Goal: Task Accomplishment & Management: Manage account settings

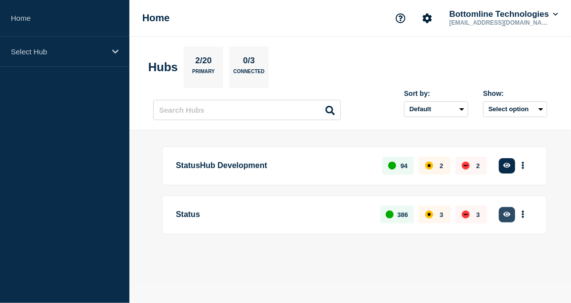
click at [507, 215] on icon "button" at bounding box center [506, 214] width 7 height 5
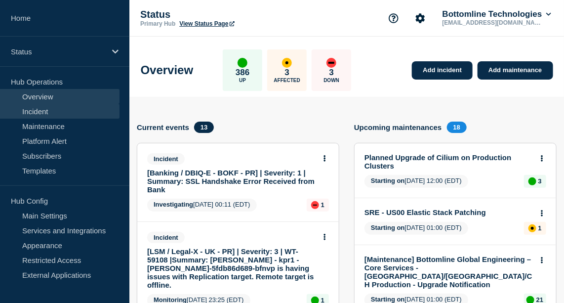
click at [39, 110] on link "Incident" at bounding box center [59, 111] width 119 height 15
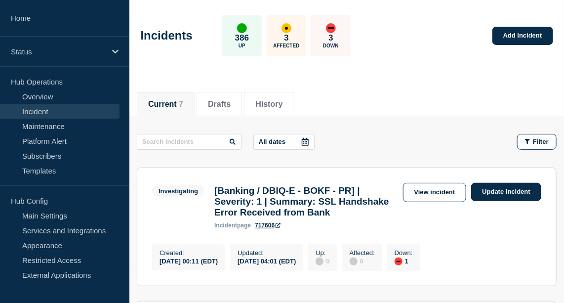
scroll to position [41, 0]
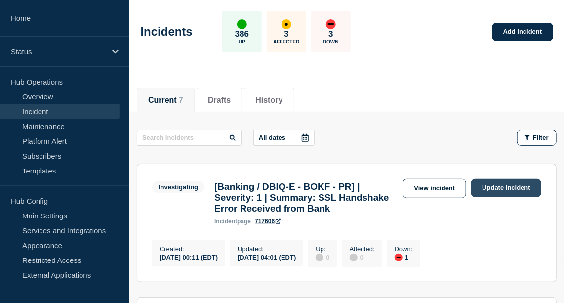
click at [499, 189] on link "Update incident" at bounding box center [506, 188] width 70 height 18
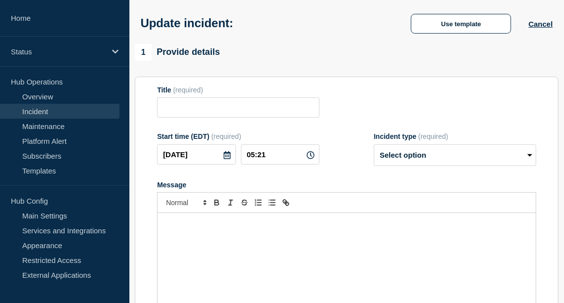
type input "[Banking / DBIQ-E - BOKF - PR] | Severity: 1 | Summary: SSL Handshake Error Rec…"
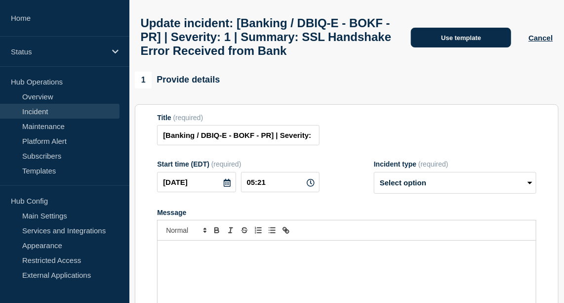
click at [462, 47] on button "Use template" at bounding box center [461, 38] width 100 height 20
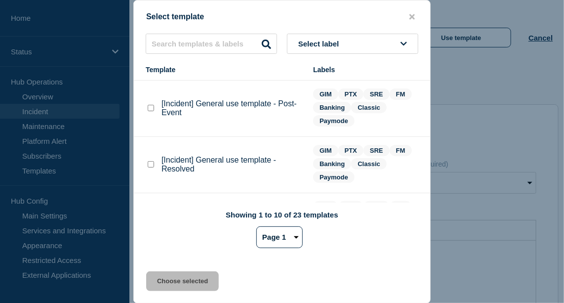
scroll to position [23, 0]
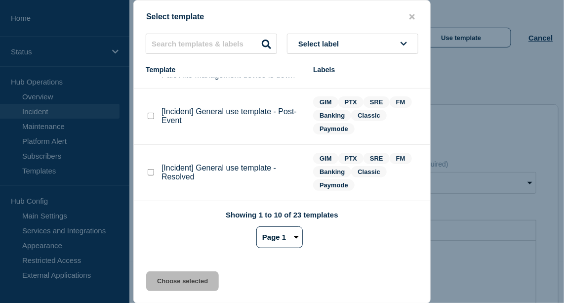
click at [153, 175] on checkbox"] "[Incident] General use template - Resolved checkbox" at bounding box center [151, 172] width 6 height 6
checkbox checkbox"] "true"
click at [183, 283] on button "Choose selected" at bounding box center [182, 281] width 73 height 20
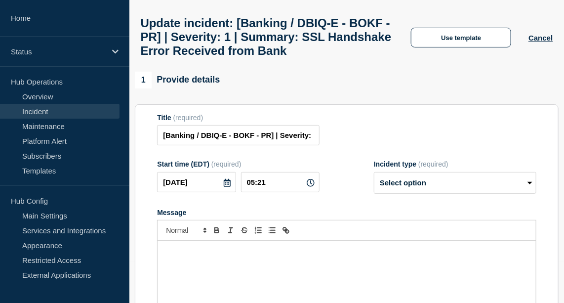
select select "resolved"
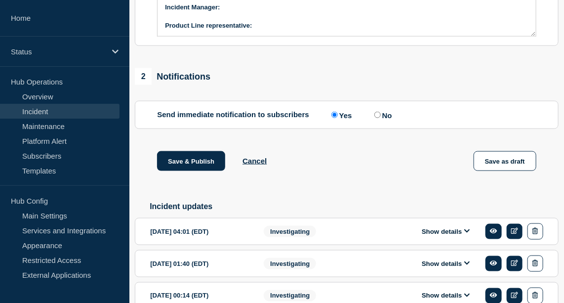
scroll to position [472, 0]
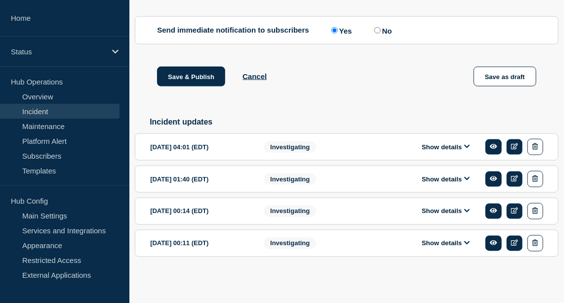
click at [467, 150] on icon at bounding box center [467, 146] width 6 height 6
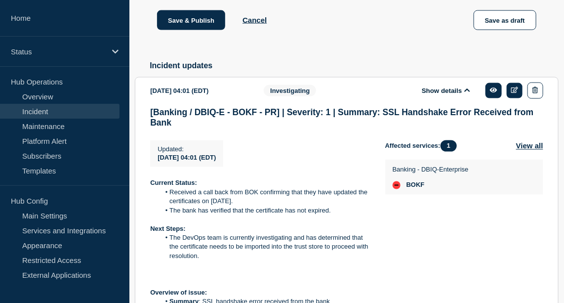
scroll to position [523, 0]
